Goal: Task Accomplishment & Management: Manage account settings

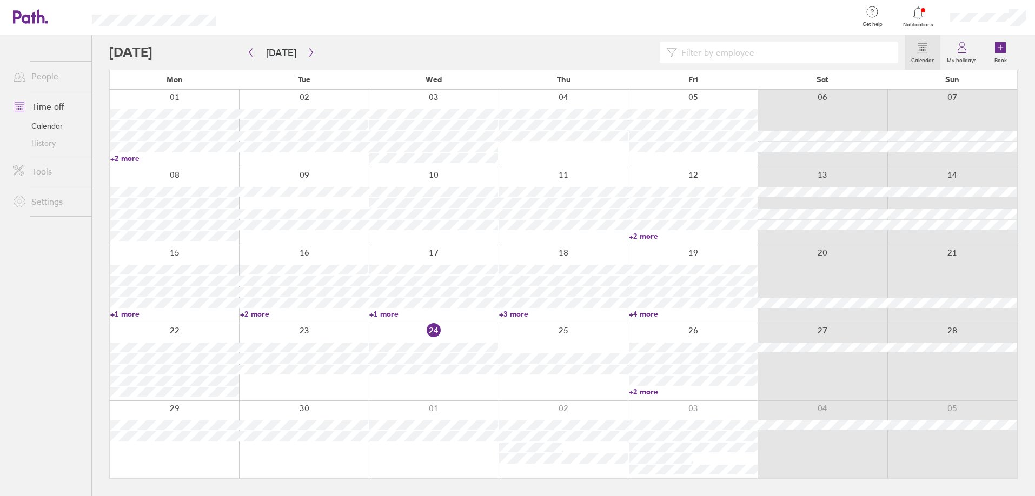
click at [798, 55] on input at bounding box center [784, 52] width 215 height 21
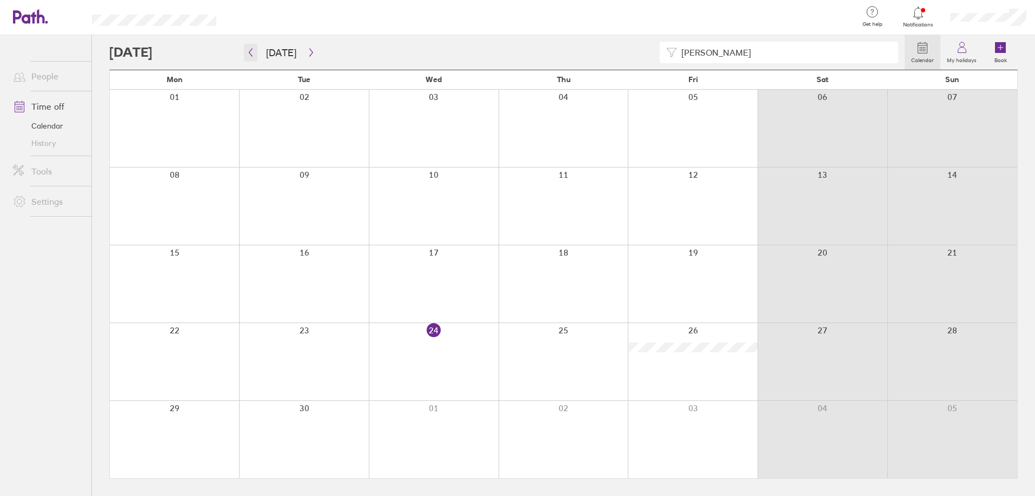
type input "[PERSON_NAME]"
click at [251, 56] on icon "button" at bounding box center [250, 53] width 3 height 8
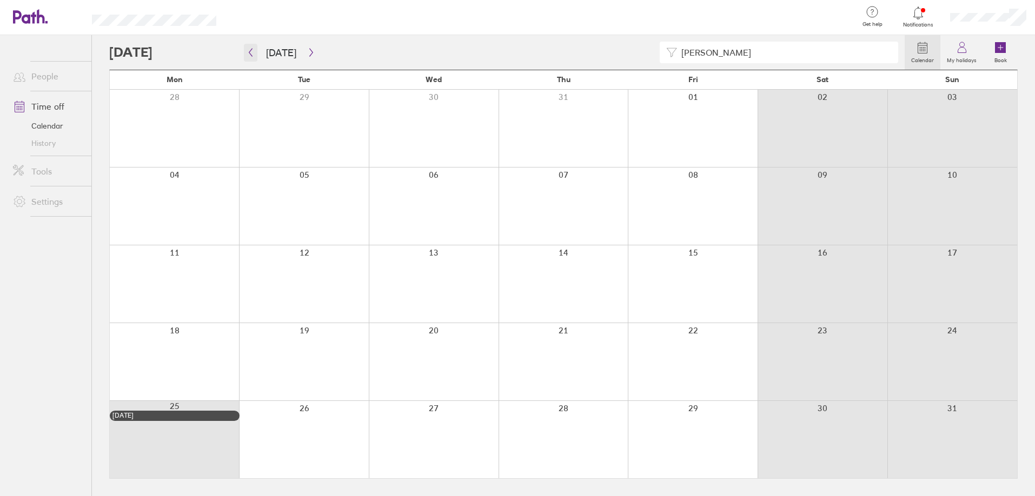
click at [250, 55] on icon "button" at bounding box center [250, 52] width 8 height 9
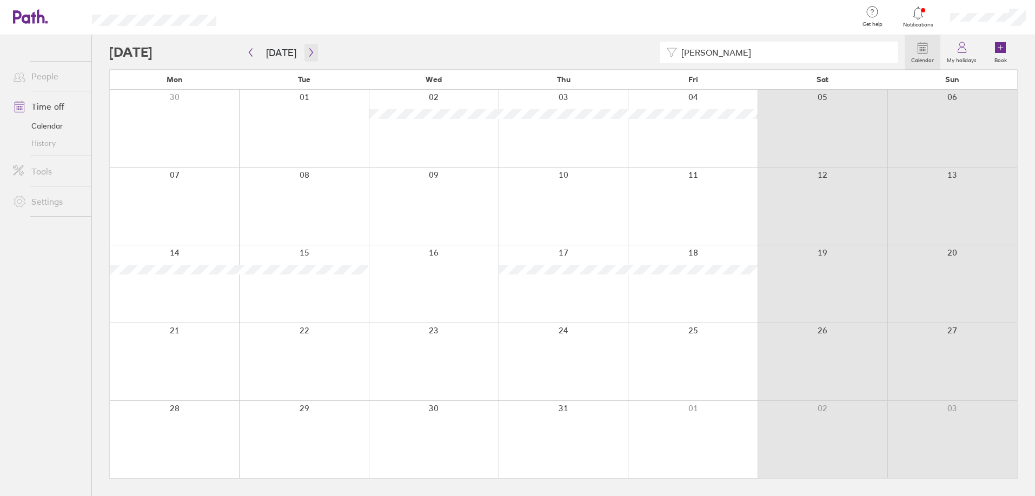
click at [312, 55] on button "button" at bounding box center [311, 53] width 14 height 18
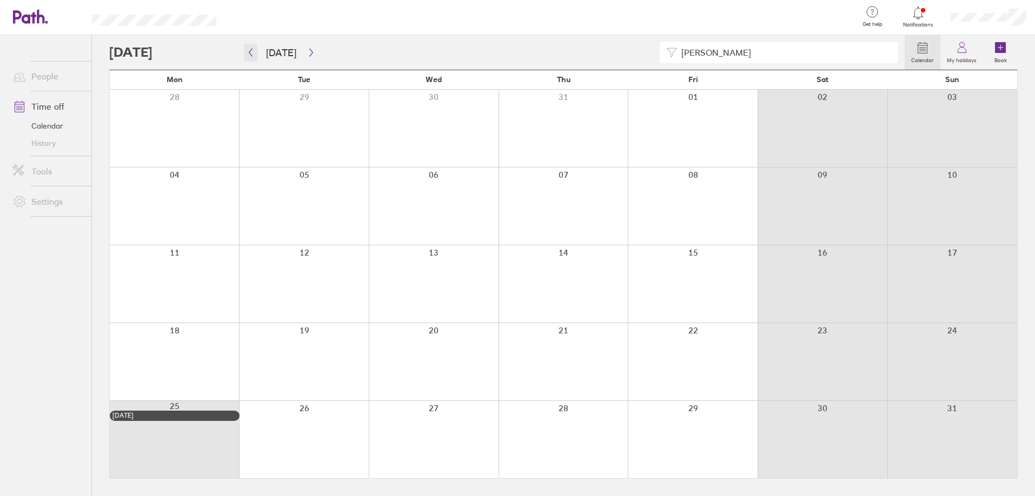
click at [245, 57] on button "button" at bounding box center [251, 53] width 14 height 18
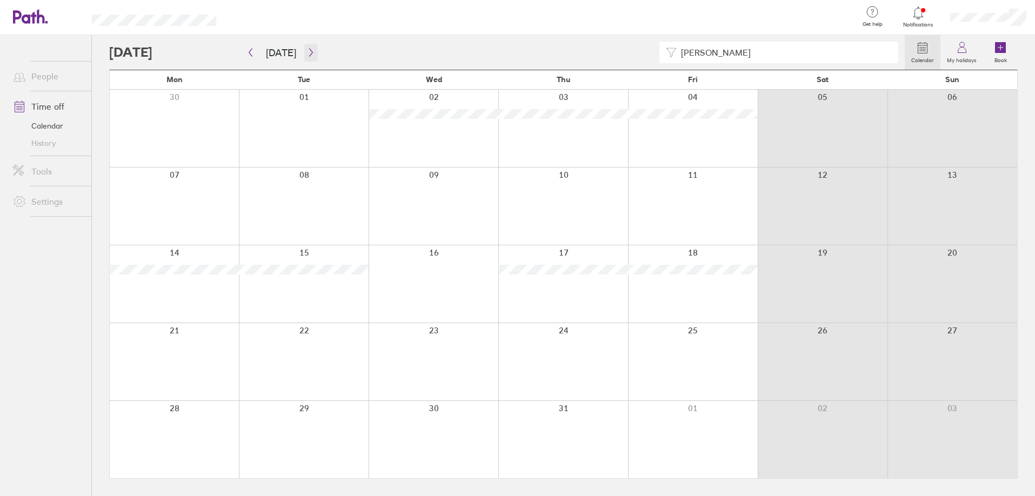
click at [304, 50] on button "button" at bounding box center [311, 53] width 14 height 18
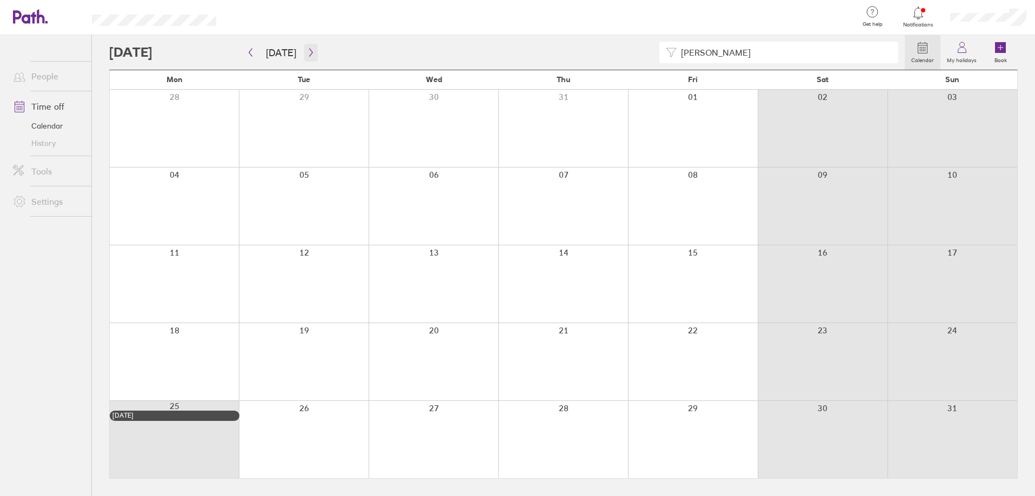
click at [304, 50] on button "button" at bounding box center [311, 53] width 14 height 18
